Goal: Answer question/provide support: Share knowledge or assist other users

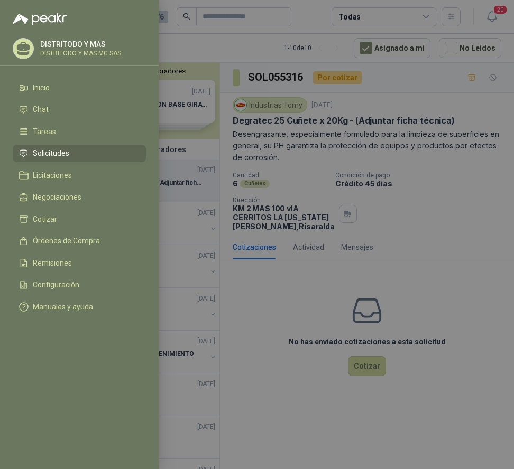
click at [101, 152] on li "Solicitudes" at bounding box center [79, 154] width 120 height 10
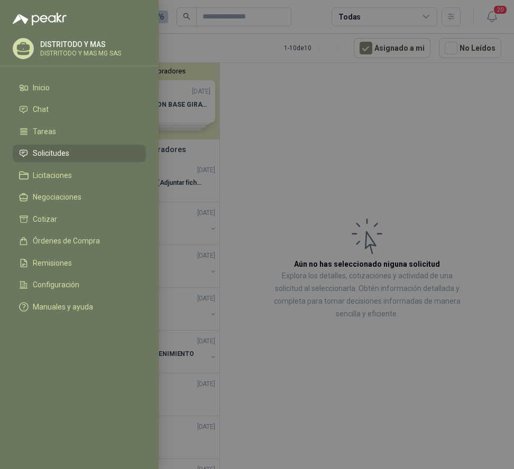
click at [112, 155] on li "Solicitudes" at bounding box center [79, 154] width 120 height 10
click at [403, 151] on div at bounding box center [257, 234] width 514 height 469
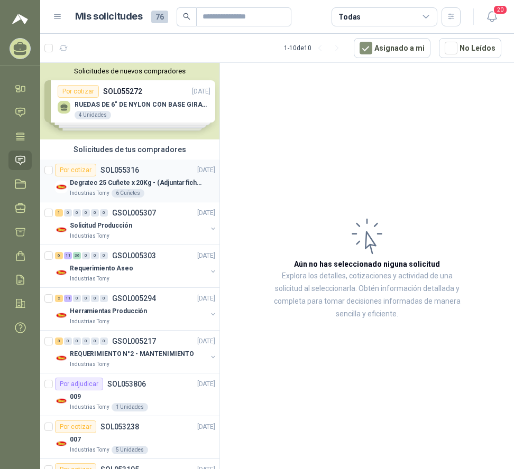
click at [92, 187] on p "Degratec 25 Cuñete x 20Kg - (Adjuntar ficha técnica)" at bounding box center [136, 183] width 132 height 10
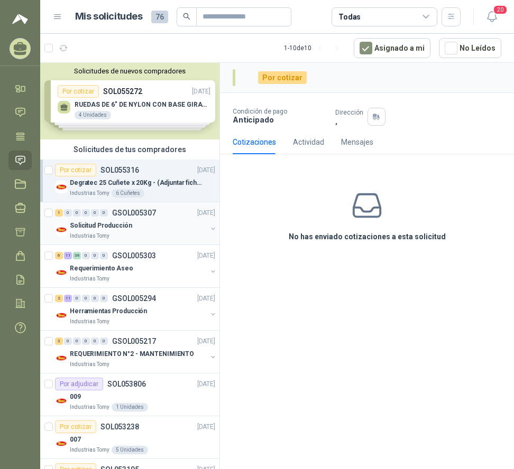
click at [79, 215] on div "0" at bounding box center [77, 212] width 8 height 7
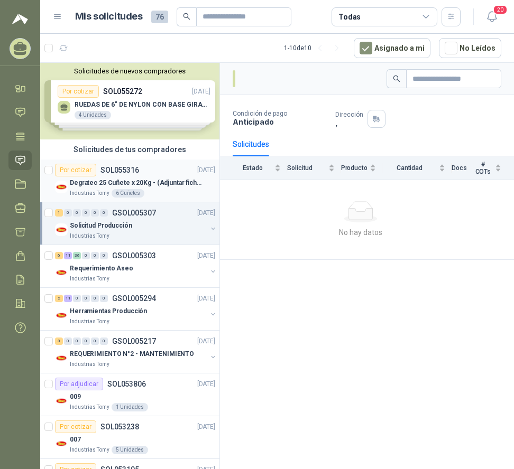
click at [90, 173] on div "Por cotizar" at bounding box center [75, 170] width 41 height 13
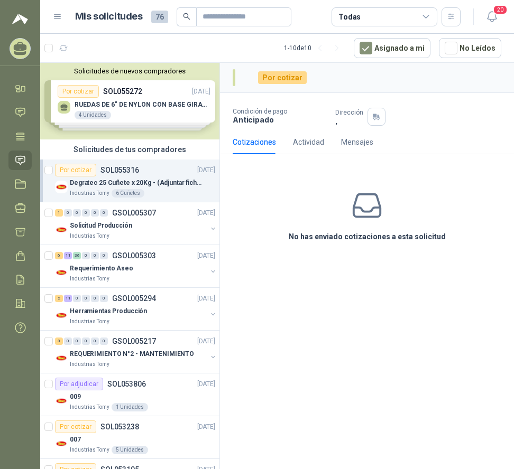
click at [81, 168] on div "Por cotizar" at bounding box center [75, 170] width 41 height 13
click at [285, 81] on div "Por cotizar" at bounding box center [282, 77] width 49 height 13
click at [289, 76] on div "Por cotizar" at bounding box center [282, 77] width 49 height 13
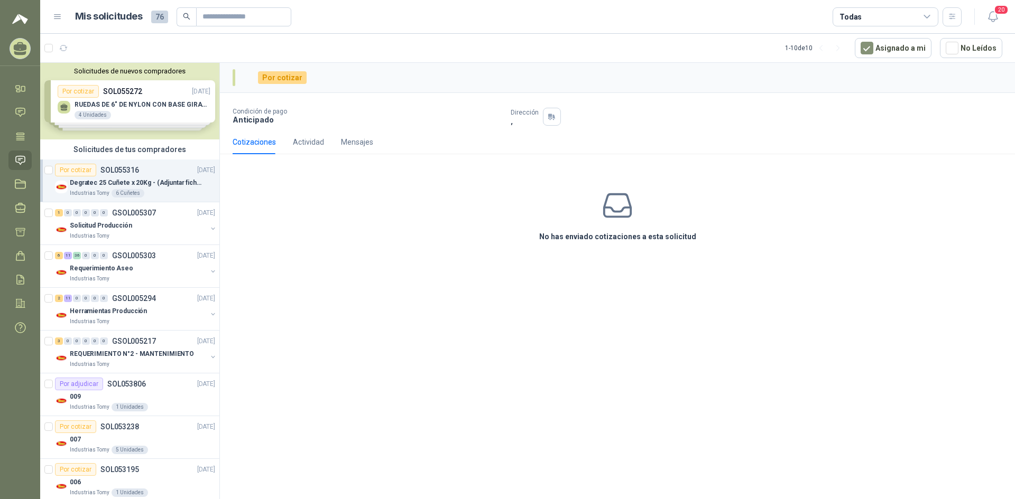
click at [513, 198] on icon at bounding box center [617, 205] width 33 height 33
click at [295, 143] on div "Actividad" at bounding box center [308, 142] width 31 height 12
drag, startPoint x: 360, startPoint y: 139, endPoint x: 256, endPoint y: 143, distance: 104.2
click at [356, 139] on div "Mensajes" at bounding box center [357, 142] width 32 height 12
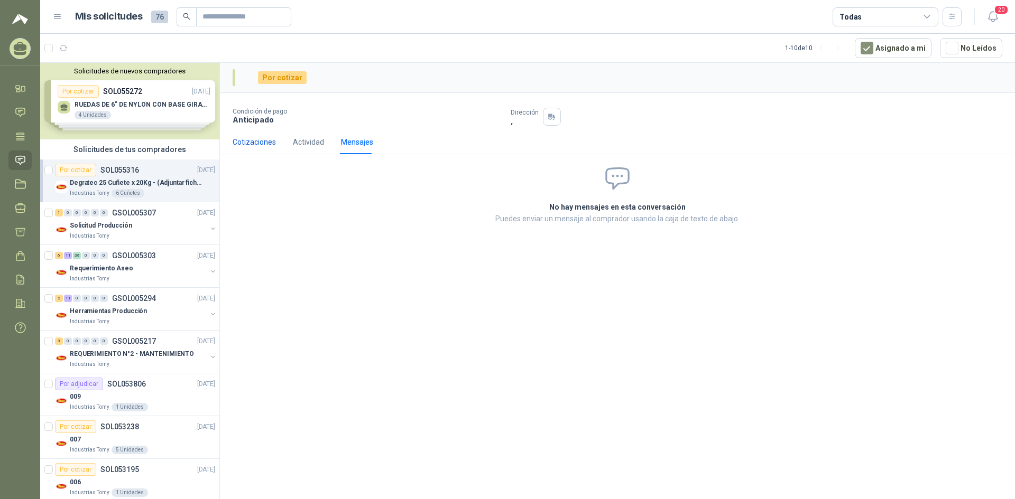
click at [254, 143] on div "Cotizaciones" at bounding box center [254, 142] width 43 height 12
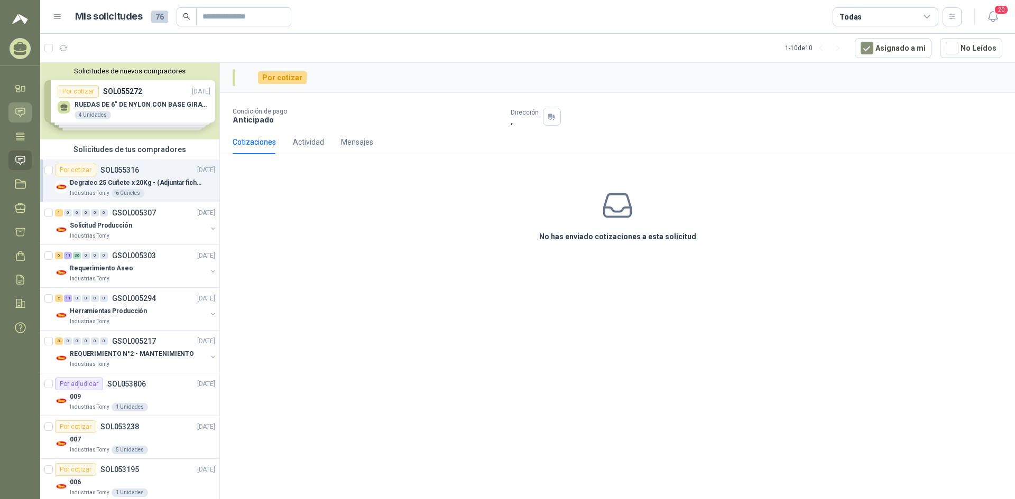
click at [18, 110] on icon at bounding box center [20, 112] width 11 height 11
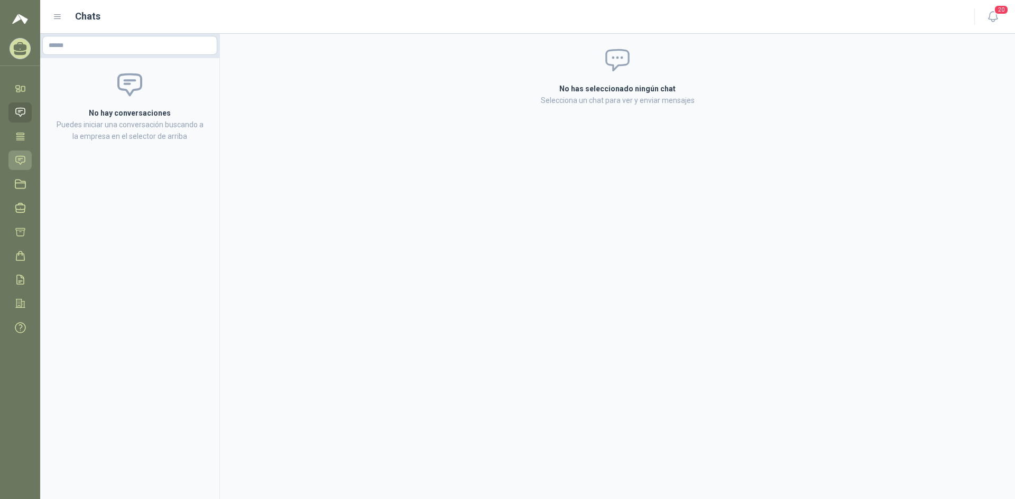
click at [18, 160] on icon at bounding box center [20, 160] width 9 height 8
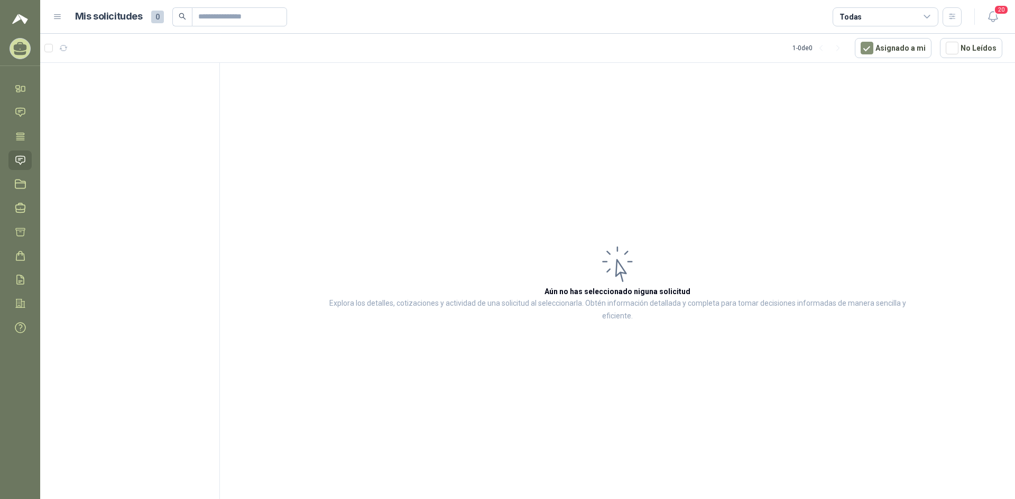
click at [55, 18] on icon at bounding box center [58, 17] width 10 height 10
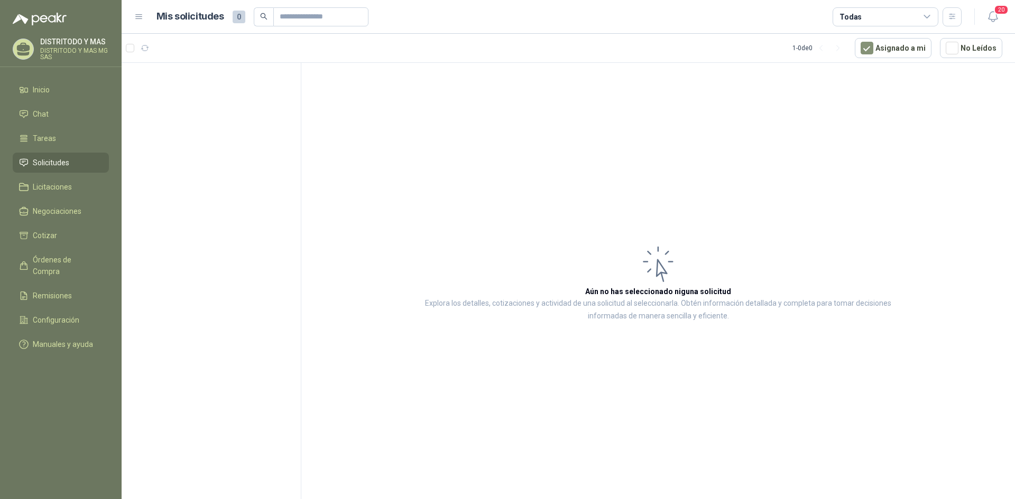
click at [62, 162] on span "Solicitudes" at bounding box center [51, 163] width 36 height 12
click at [70, 165] on li "Solicitudes" at bounding box center [60, 163] width 83 height 12
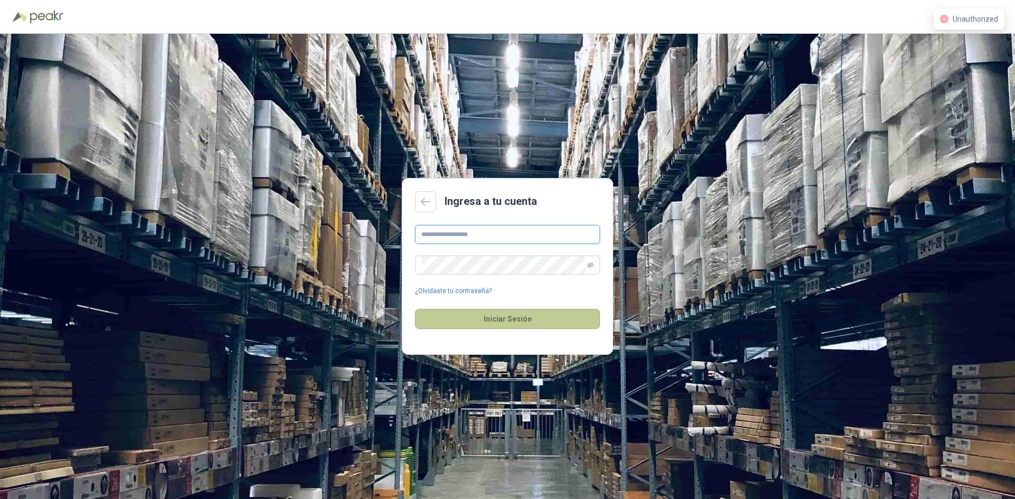
type input "**********"
click at [521, 322] on button "Iniciar Sesión" at bounding box center [507, 319] width 185 height 20
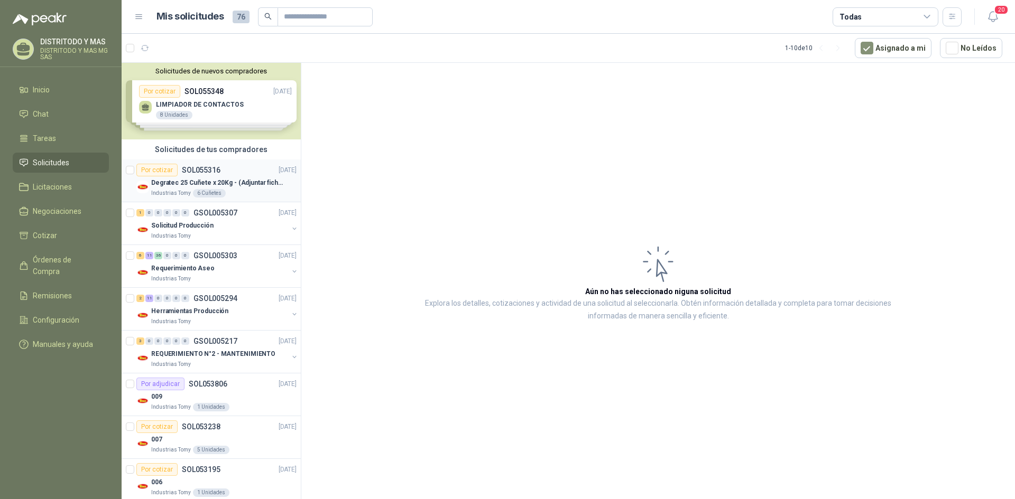
click at [209, 175] on div "Por cotizar SOL055316" at bounding box center [178, 170] width 84 height 13
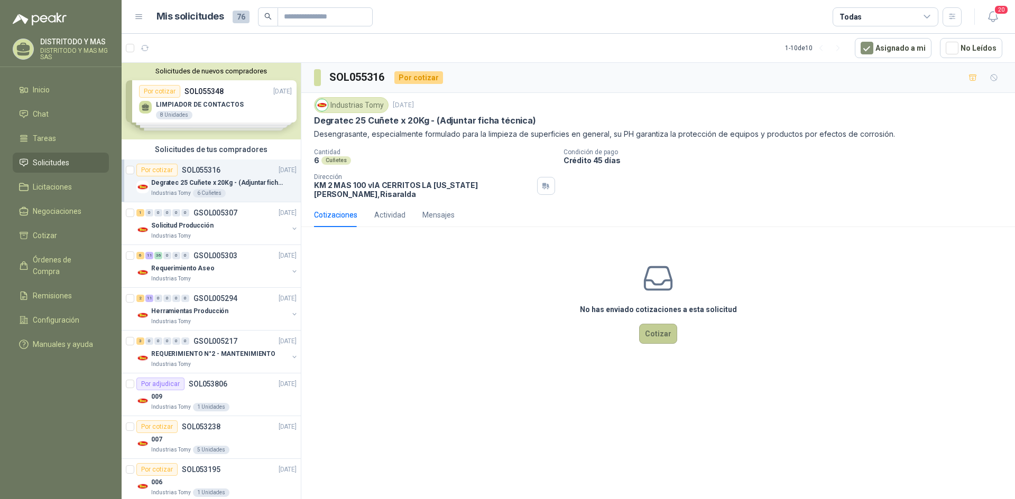
click at [652, 324] on button "Cotizar" at bounding box center [658, 334] width 38 height 20
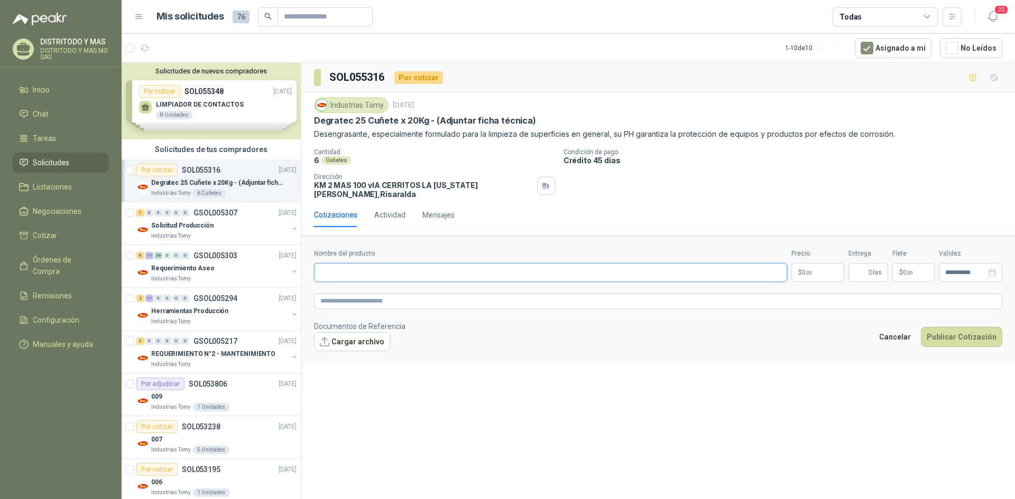
drag, startPoint x: 386, startPoint y: 267, endPoint x: 412, endPoint y: 259, distance: 26.9
click at [386, 267] on input "Nombre del producto" at bounding box center [550, 272] width 473 height 19
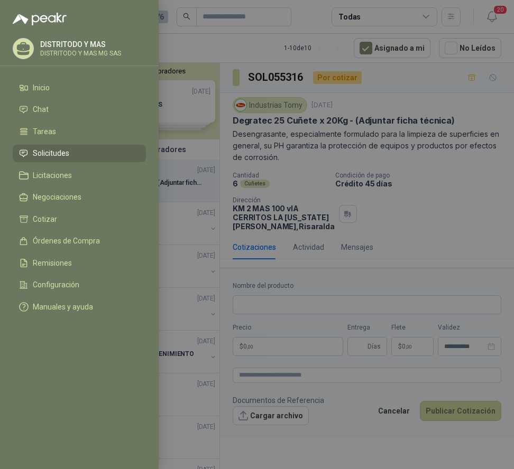
click at [276, 313] on div at bounding box center [257, 234] width 514 height 469
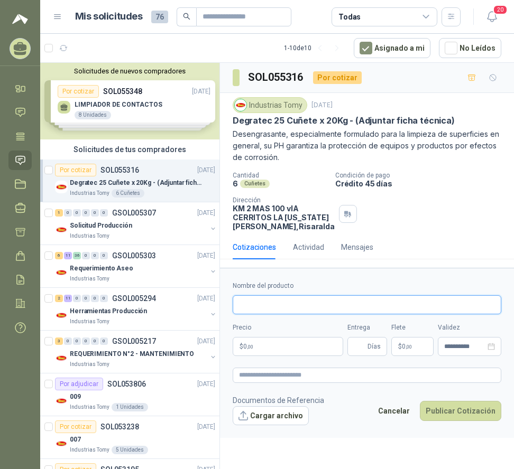
click at [276, 313] on input "Nombre del producto" at bounding box center [367, 304] width 268 height 19
type input "**********"
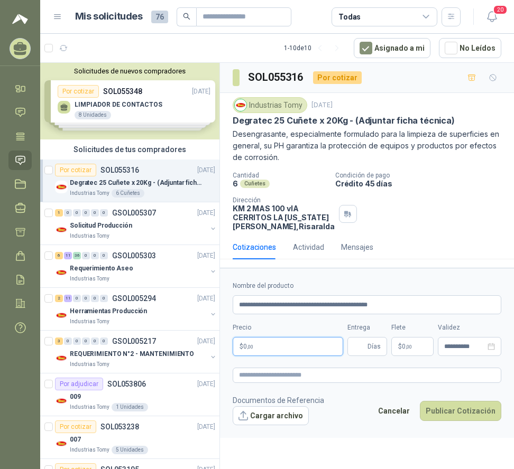
click at [277, 356] on p "$ 0 ,00" at bounding box center [288, 346] width 110 height 19
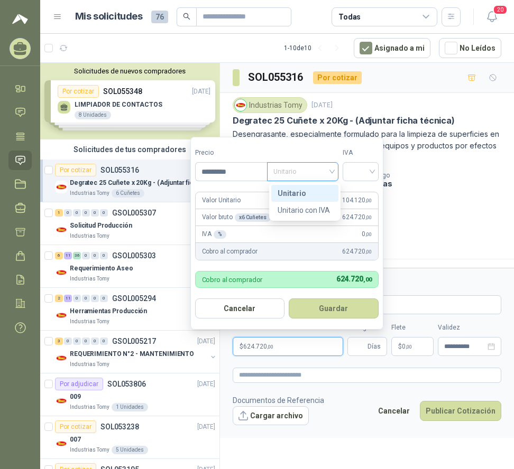
click at [318, 171] on span "Unitario" at bounding box center [302, 172] width 59 height 16
type input "*********"
click at [317, 208] on div "Unitario con IVA" at bounding box center [304, 211] width 54 height 12
click at [366, 171] on input "search" at bounding box center [360, 171] width 23 height 16
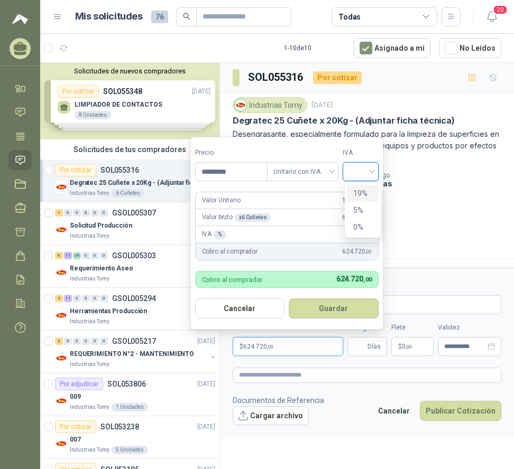
click at [368, 191] on div "19%" at bounding box center [363, 194] width 20 height 12
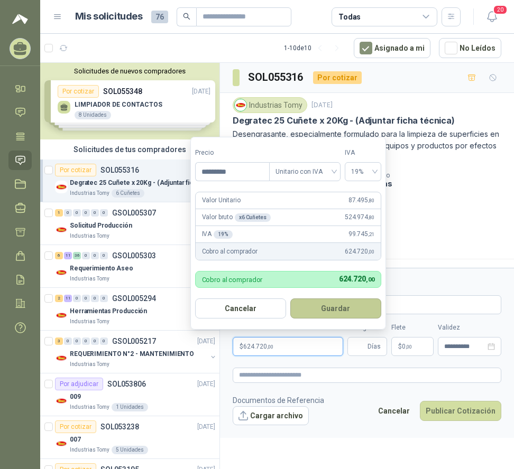
click at [333, 311] on button "Guardar" at bounding box center [335, 309] width 91 height 20
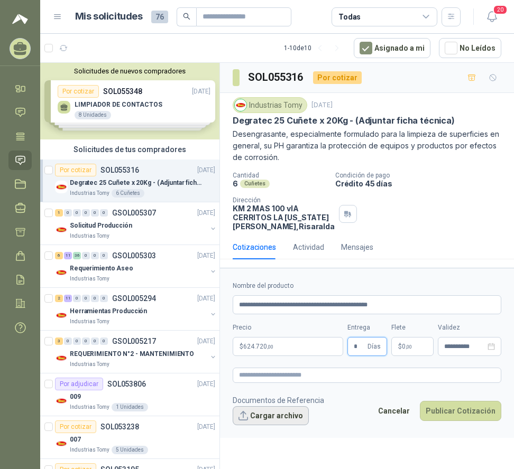
type input "*"
click at [283, 425] on button "Cargar archivo" at bounding box center [271, 415] width 76 height 19
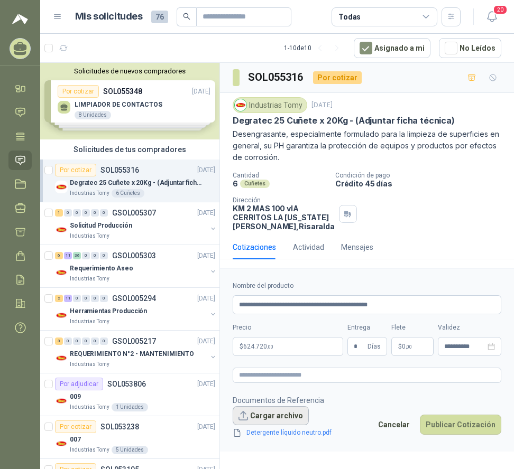
click at [276, 425] on button "Cargar archivo" at bounding box center [271, 415] width 76 height 19
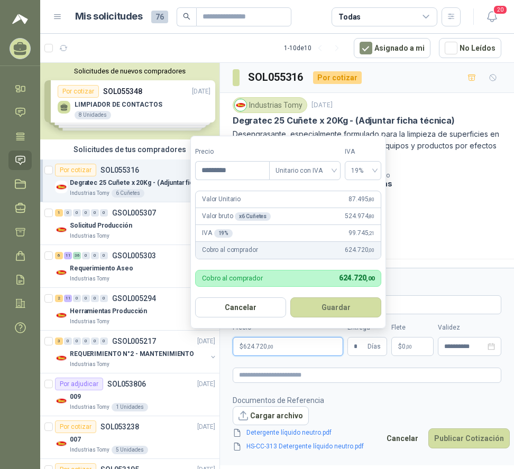
click at [314, 355] on p "$ 624.720 ,00" at bounding box center [288, 346] width 110 height 19
click at [326, 310] on button "Guardar" at bounding box center [335, 308] width 91 height 20
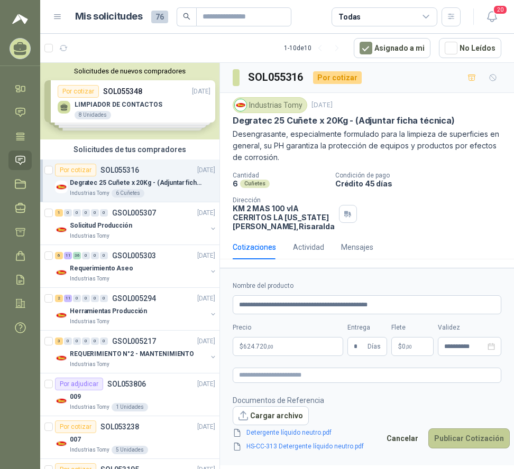
click at [466, 443] on button "Publicar Cotización" at bounding box center [468, 439] width 81 height 20
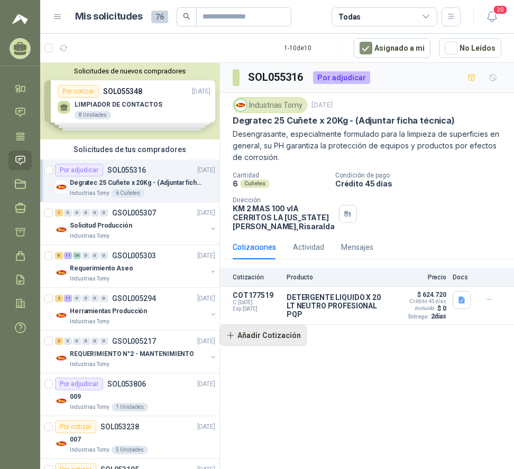
click at [282, 346] on button "Añadir Cotización" at bounding box center [263, 335] width 87 height 21
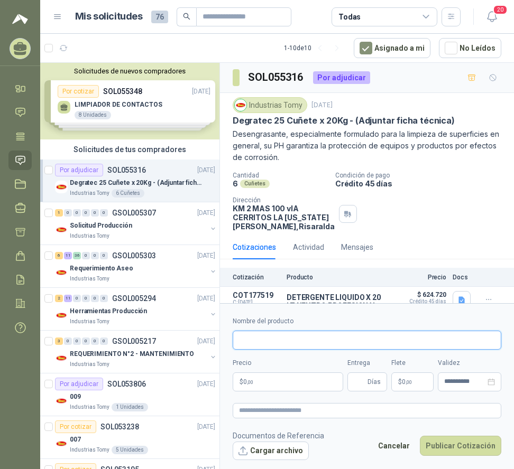
click at [284, 340] on input "Nombre del producto" at bounding box center [367, 340] width 268 height 19
click at [289, 341] on input "**********" at bounding box center [367, 340] width 268 height 19
type input "**********"
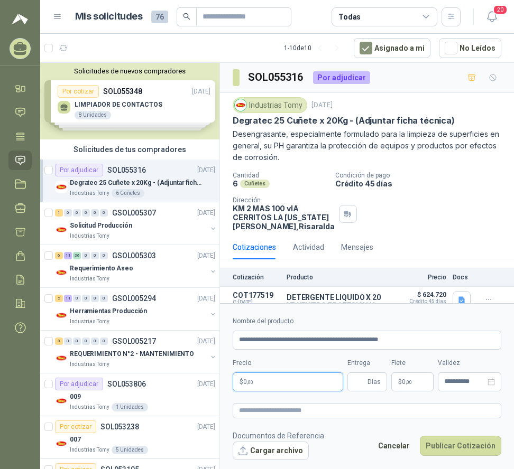
click at [290, 383] on p "$ 0 ,00" at bounding box center [288, 382] width 110 height 19
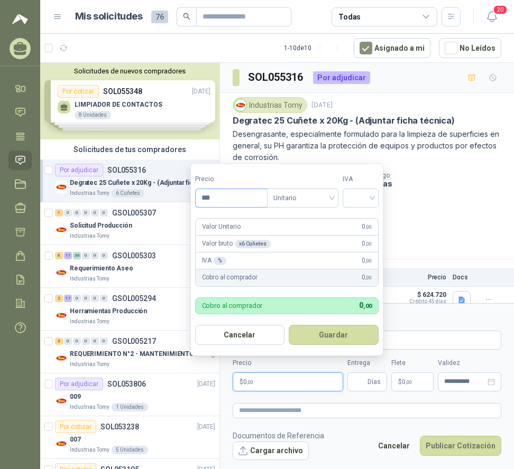
click at [243, 197] on input "***" at bounding box center [231, 198] width 71 height 18
drag, startPoint x: 304, startPoint y: 196, endPoint x: 308, endPoint y: 207, distance: 11.0
click at [305, 196] on span "Unitario" at bounding box center [302, 198] width 59 height 16
type input "********"
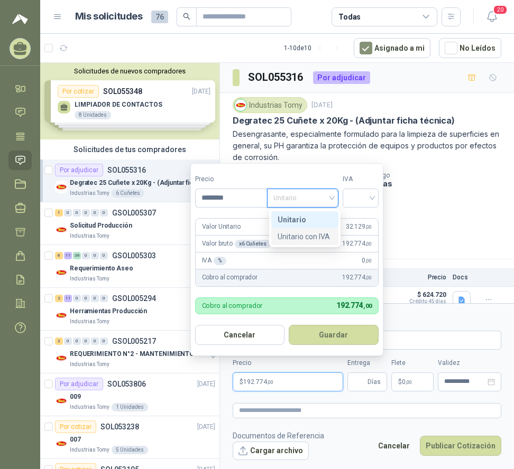
click at [310, 236] on div "Unitario con IVA" at bounding box center [304, 237] width 54 height 12
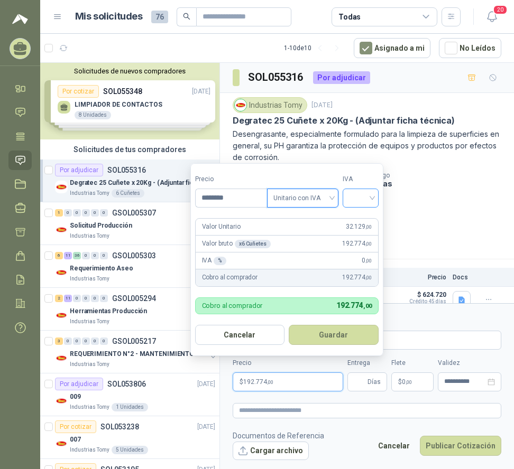
click at [360, 197] on input "search" at bounding box center [360, 197] width 23 height 16
click at [370, 221] on div "19%" at bounding box center [363, 220] width 20 height 12
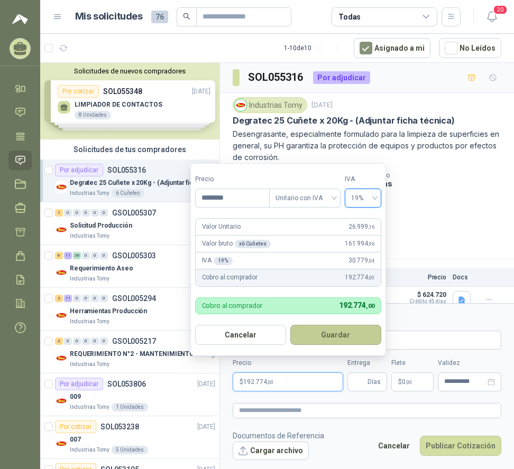
click at [348, 332] on button "Guardar" at bounding box center [335, 335] width 91 height 20
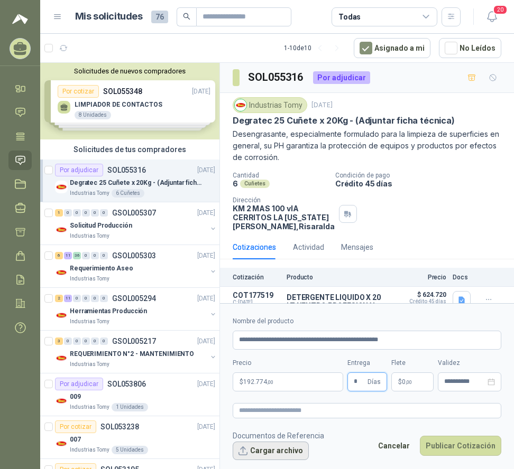
type input "*"
click at [275, 451] on button "Cargar archivo" at bounding box center [271, 451] width 76 height 19
